Goal: Find specific page/section: Find specific page/section

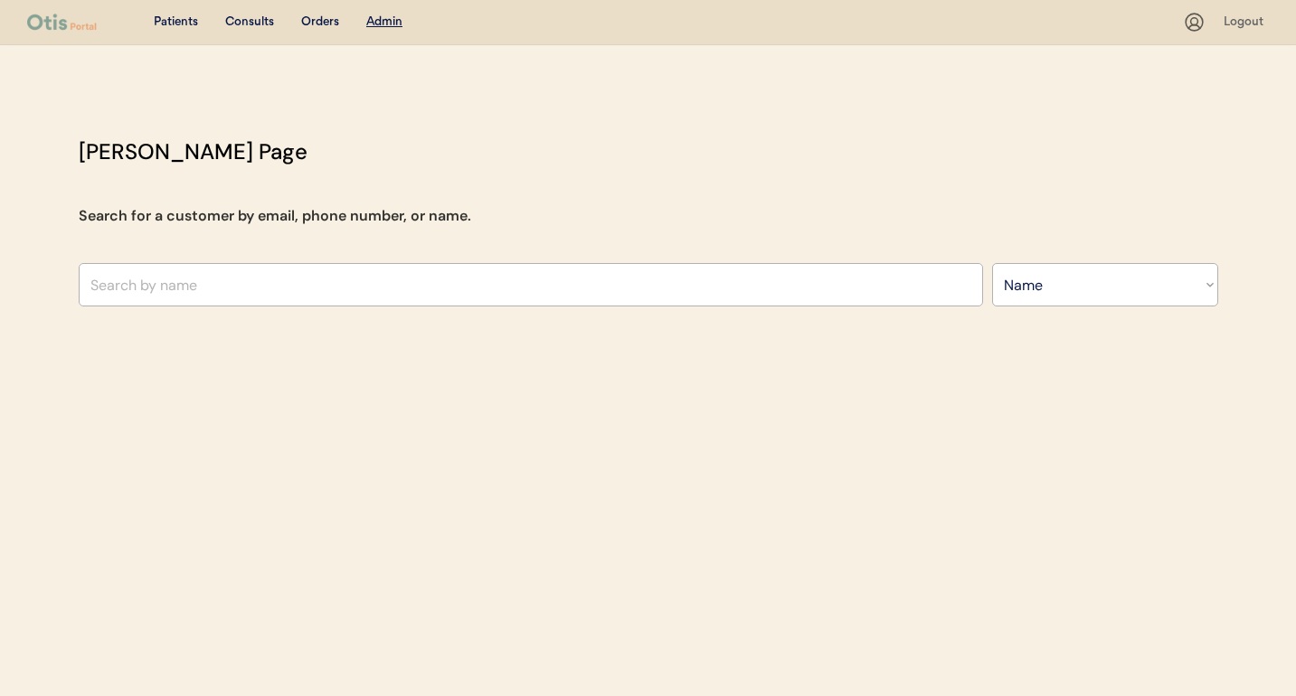
select select ""Name""
click at [449, 278] on input "text" at bounding box center [531, 284] width 904 height 43
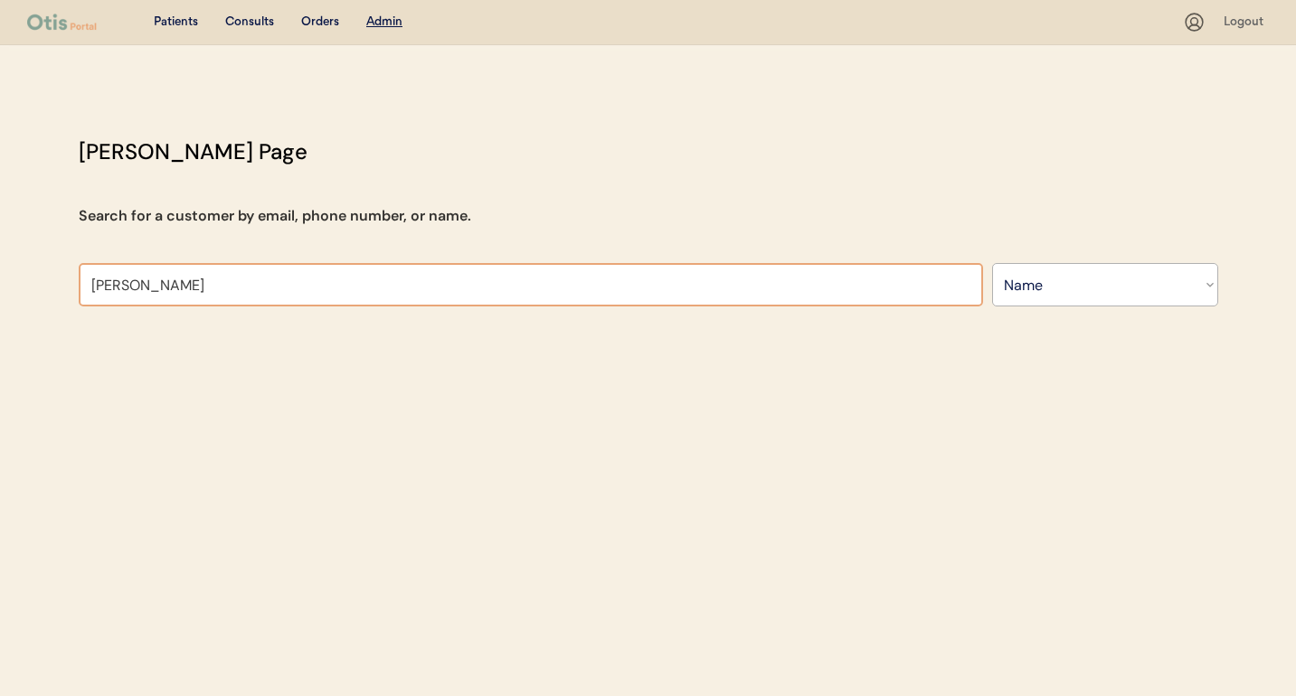
type input "brandon"
type input "brandon Cruz"
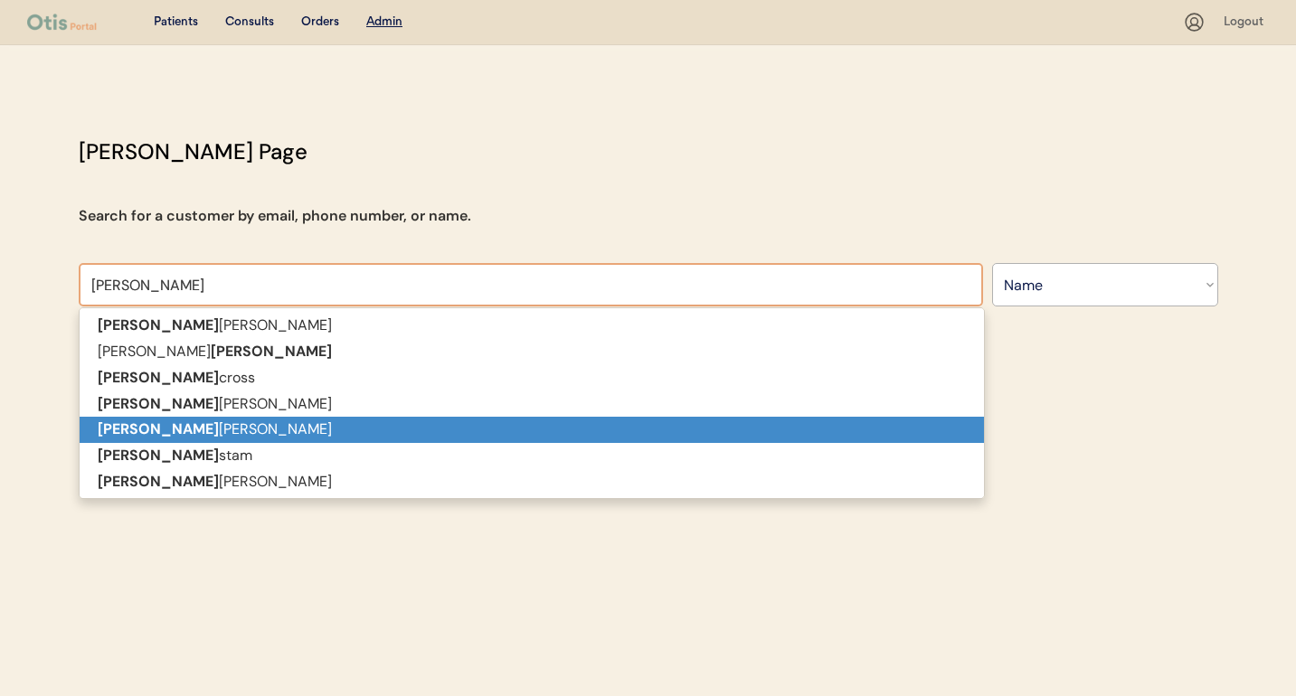
click at [435, 420] on p "Brandon Oppong-Antwi" at bounding box center [532, 430] width 904 height 26
type input "Brandon Oppong-Antwi"
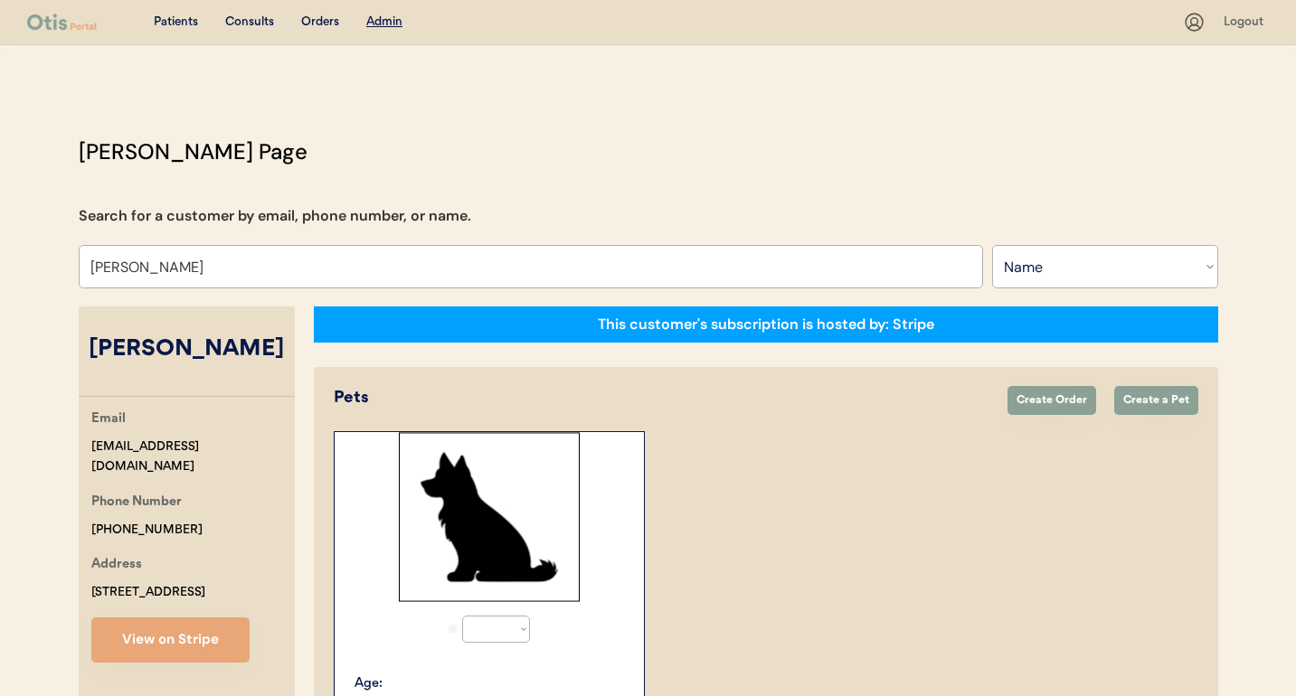
select select "true"
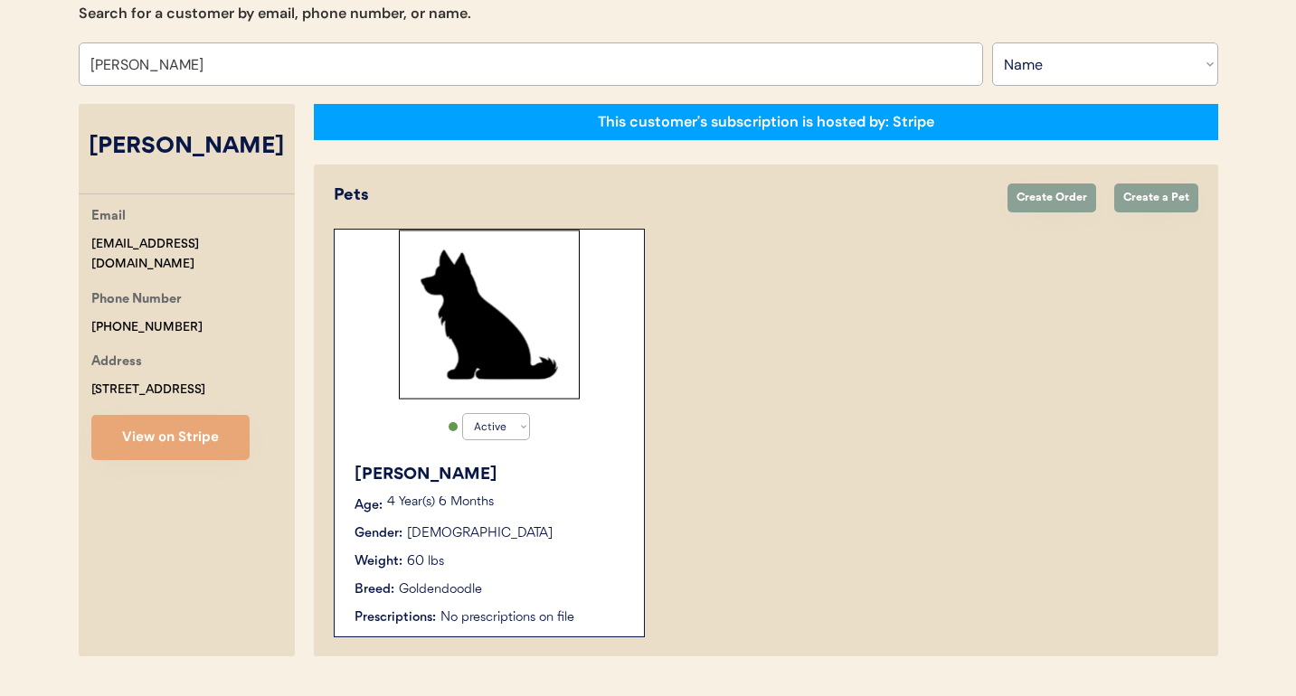
scroll to position [247, 0]
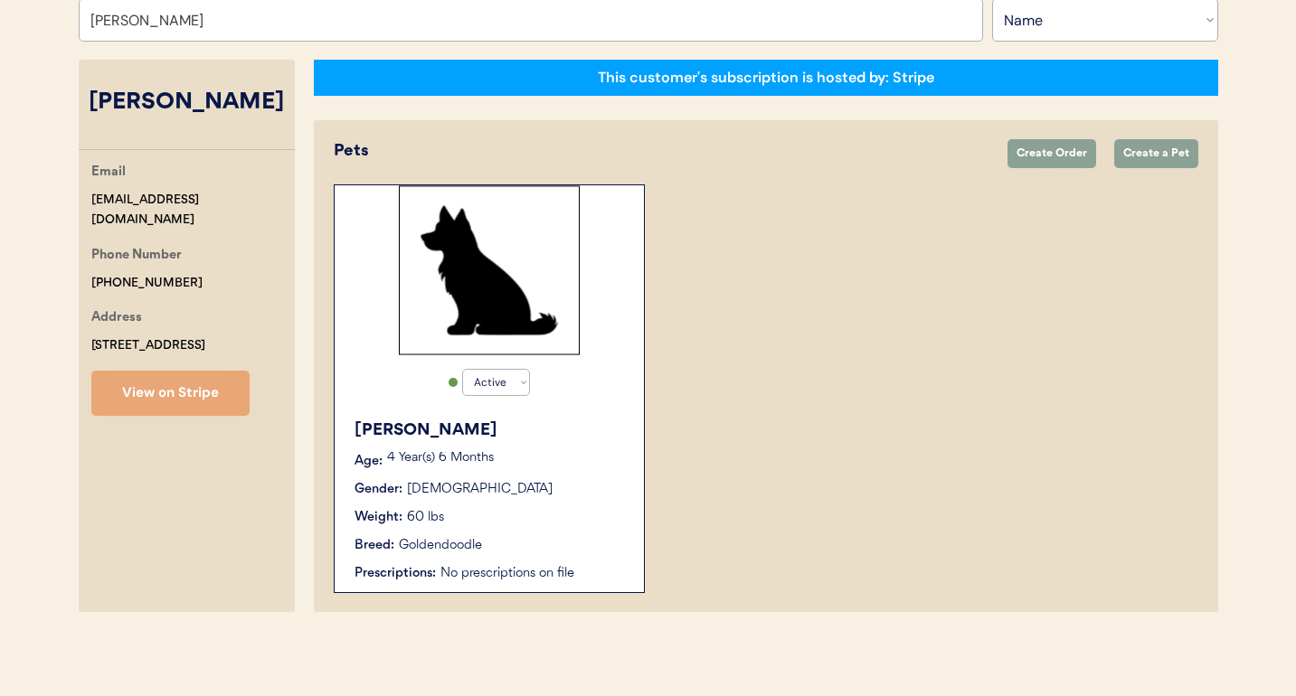
type input "Brandon Oppong-Antwi"
click at [435, 419] on div "Brandi" at bounding box center [489, 431] width 271 height 24
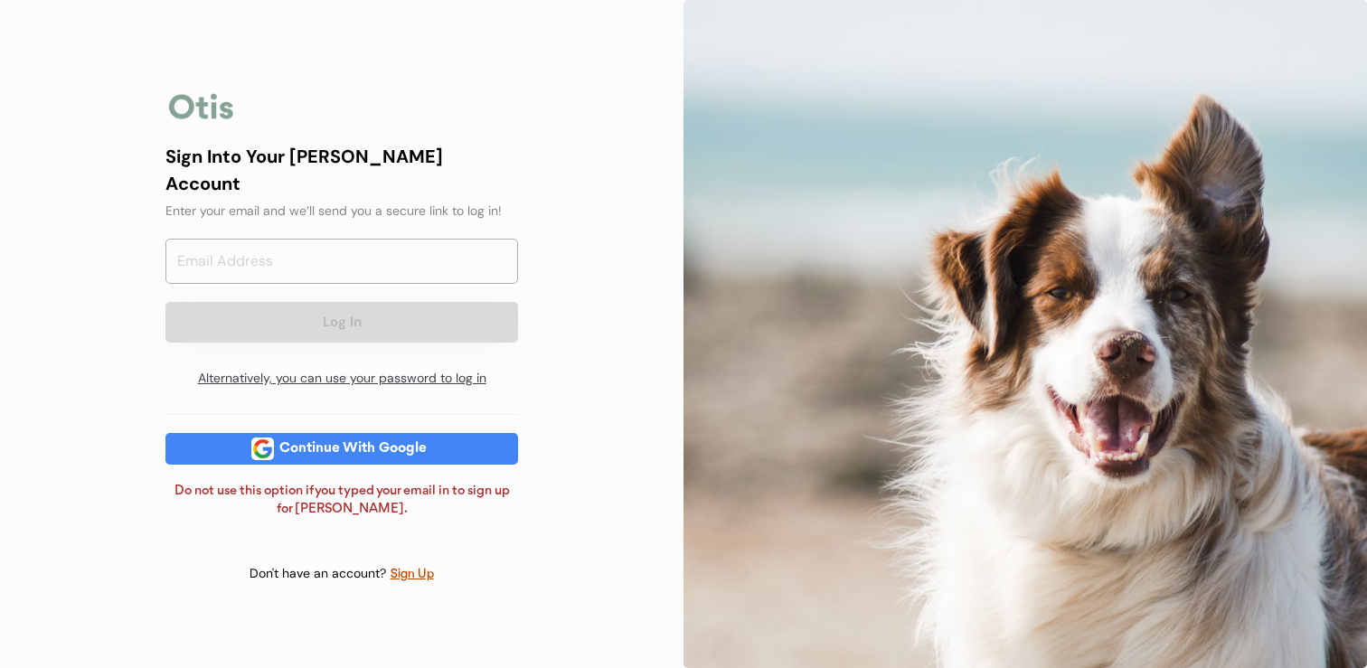
click at [392, 367] on div "Alternatively, you can use your password to log in" at bounding box center [341, 379] width 353 height 36
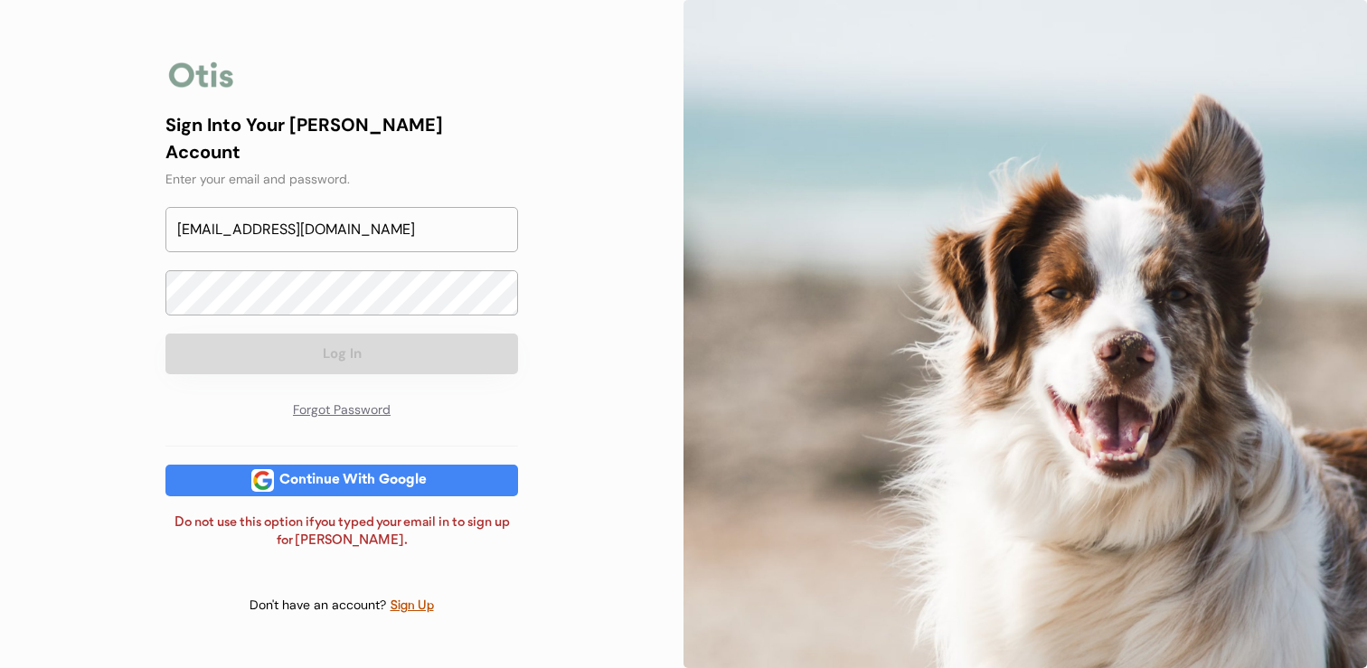
click at [397, 305] on div "Sign Into Your Otis Account Enter your email and password. niina+doffy2@otisfor…" at bounding box center [341, 269] width 353 height 317
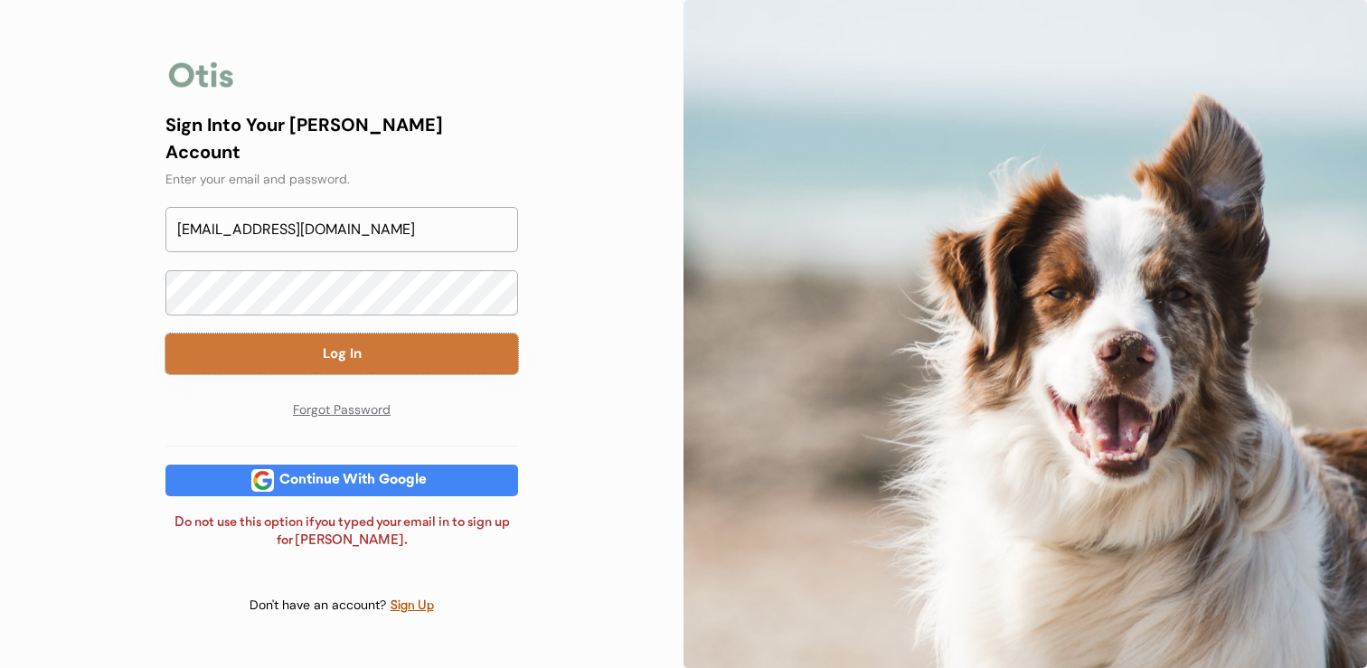
click at [413, 354] on button "Log In" at bounding box center [341, 354] width 353 height 41
click at [388, 346] on button "Log In" at bounding box center [341, 354] width 353 height 41
